Goal: Check status

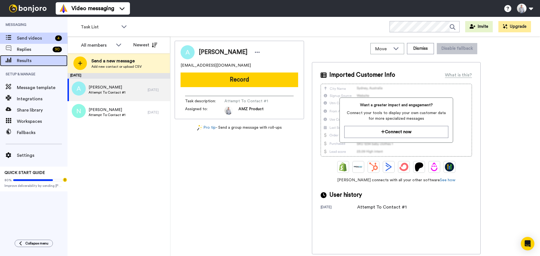
click at [33, 64] on span "Results" at bounding box center [42, 60] width 51 height 7
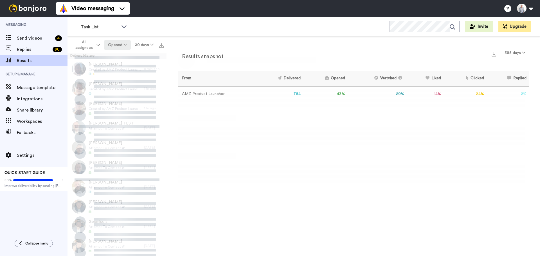
click at [124, 47] on button "Opened" at bounding box center [117, 45] width 27 height 10
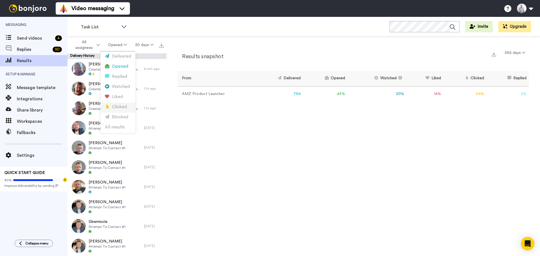
click at [118, 107] on div "Clicked" at bounding box center [118, 107] width 26 height 6
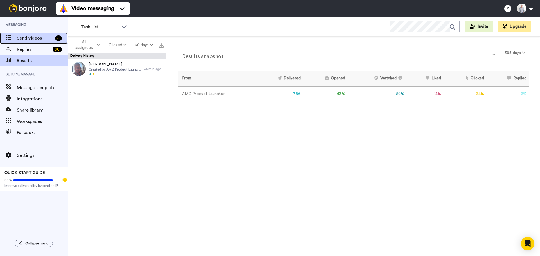
click at [35, 40] on span "Send videos" at bounding box center [35, 38] width 36 height 7
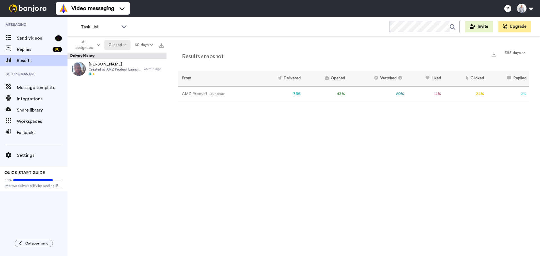
click at [123, 48] on button "Clicked" at bounding box center [117, 45] width 26 height 10
click at [119, 56] on div "Delivered" at bounding box center [118, 56] width 26 height 6
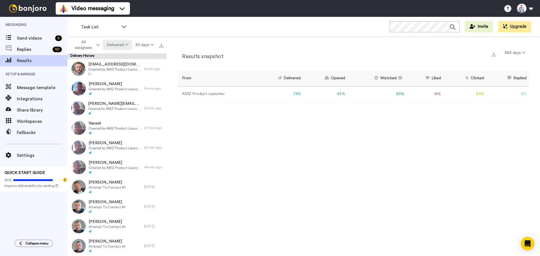
click at [120, 48] on button "Delivered" at bounding box center [117, 45] width 29 height 10
click at [121, 66] on div "Opened" at bounding box center [118, 67] width 26 height 6
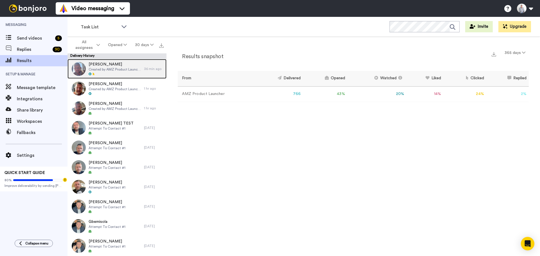
click at [105, 69] on span "Created by AMZ Product Launcher" at bounding box center [115, 69] width 53 height 4
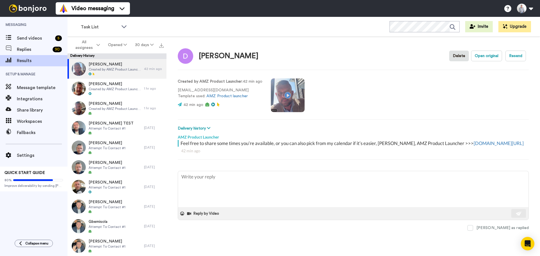
type textarea "x"
